Goal: Transaction & Acquisition: Download file/media

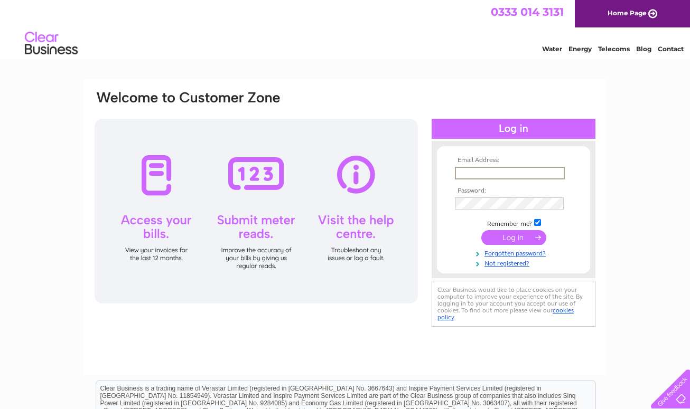
click at [478, 173] on input "text" at bounding box center [510, 173] width 110 height 13
type input "sjadttal@gmail.com"
click at [513, 237] on input "submit" at bounding box center [513, 237] width 65 height 15
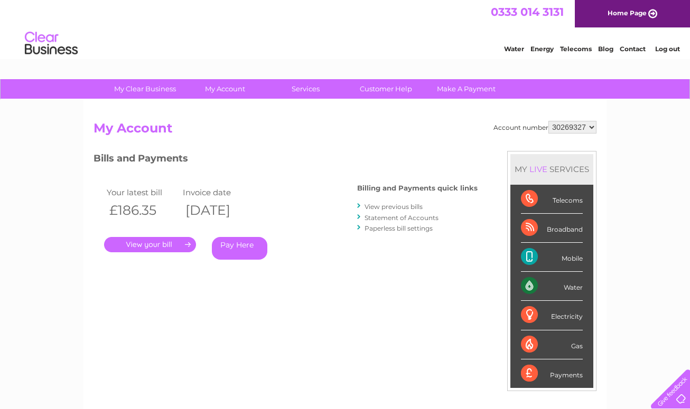
click at [235, 314] on div "Account number 30269327 My Account MY LIVE SERVICES Telecoms Broadband Mobile W…" at bounding box center [344, 280] width 503 height 318
click at [285, 289] on div "Bills and Payments Billing and Payments quick links View previous bills Stateme…" at bounding box center [285, 220] width 384 height 139
click at [165, 242] on link "." at bounding box center [150, 244] width 92 height 15
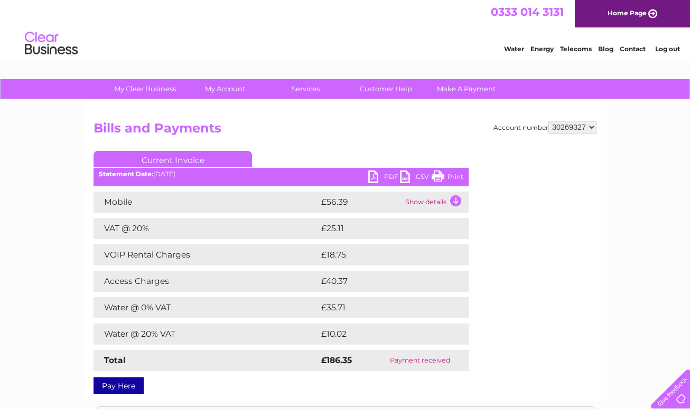
click at [384, 181] on link "PDF" at bounding box center [384, 178] width 32 height 15
click at [454, 42] on div "Water Energy Telecoms Blog Contact Log out" at bounding box center [345, 44] width 690 height 34
